Goal: Communication & Community: Answer question/provide support

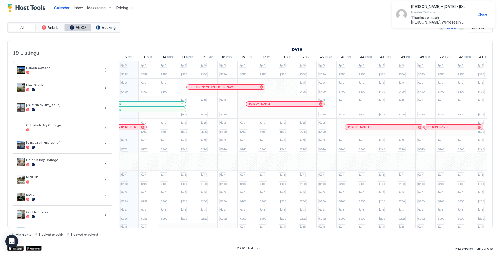
scroll to position [0, 297]
click at [77, 11] on div "Inbox" at bounding box center [78, 8] width 13 height 10
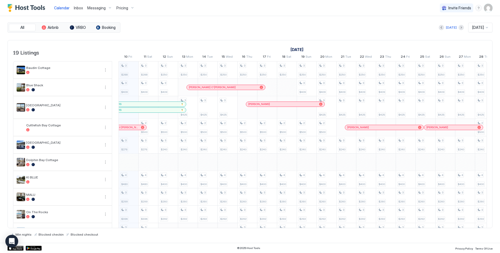
click at [78, 8] on span "Inbox" at bounding box center [78, 8] width 9 height 5
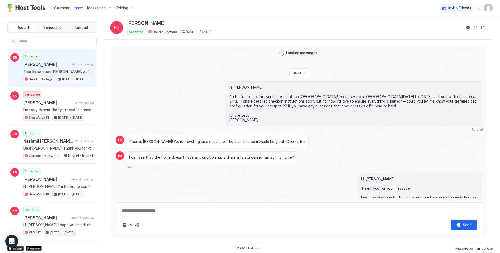
scroll to position [553, 0]
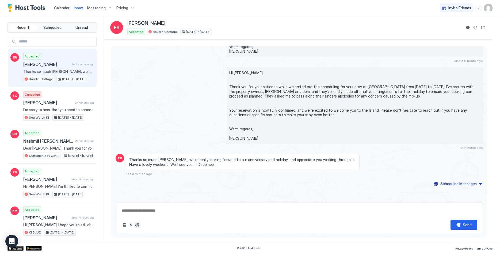
click at [137, 224] on button "ChatGPT Auto Reply" at bounding box center [137, 225] width 6 height 6
type textarea "*"
type textarea "**********"
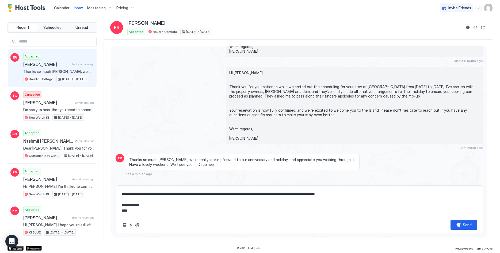
scroll to position [28, 0]
click at [459, 224] on button "Send" at bounding box center [464, 225] width 27 height 10
type textarea "*"
